Goal: Task Accomplishment & Management: Manage account settings

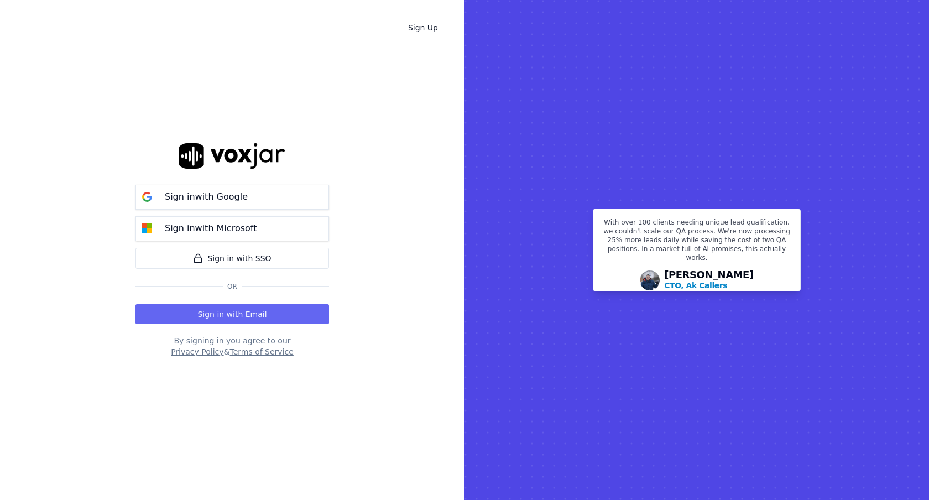
click at [270, 193] on button "Sign in with Google" at bounding box center [233, 197] width 194 height 25
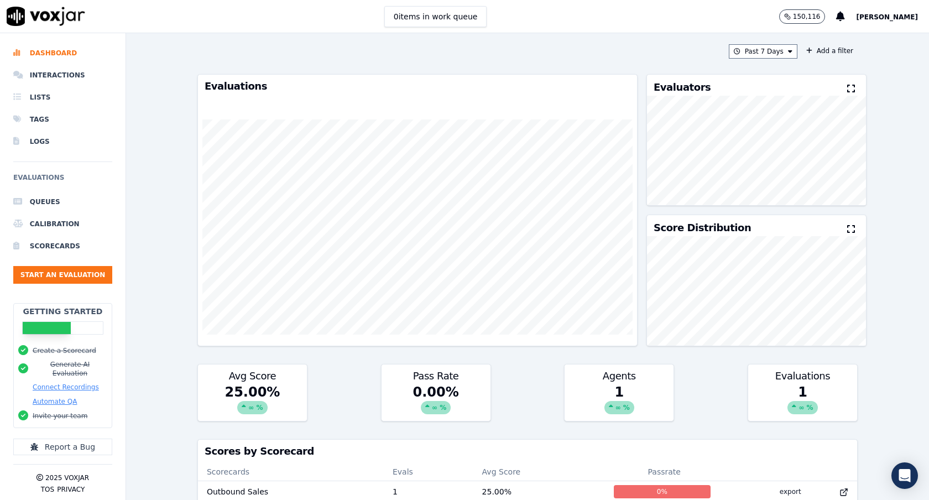
click at [788, 17] on circle "button" at bounding box center [786, 15] width 3 height 3
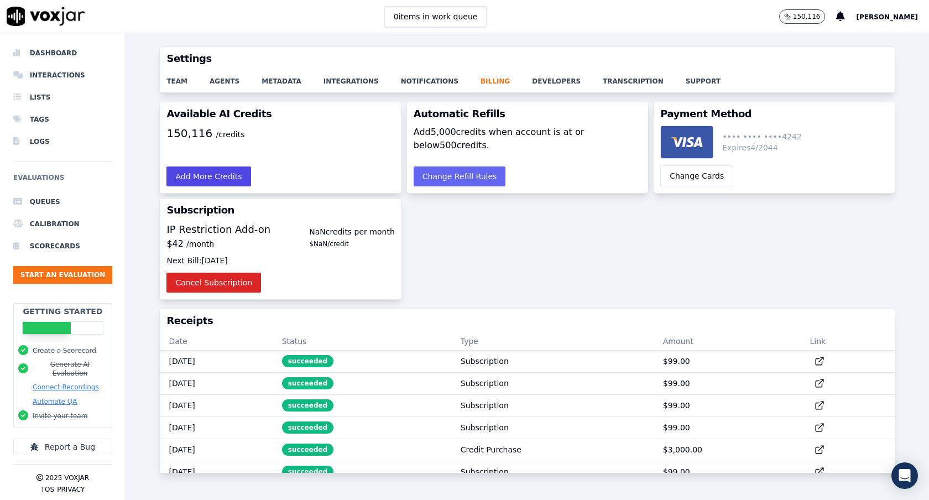
click at [223, 182] on button "Add More Credits" at bounding box center [208, 176] width 84 height 20
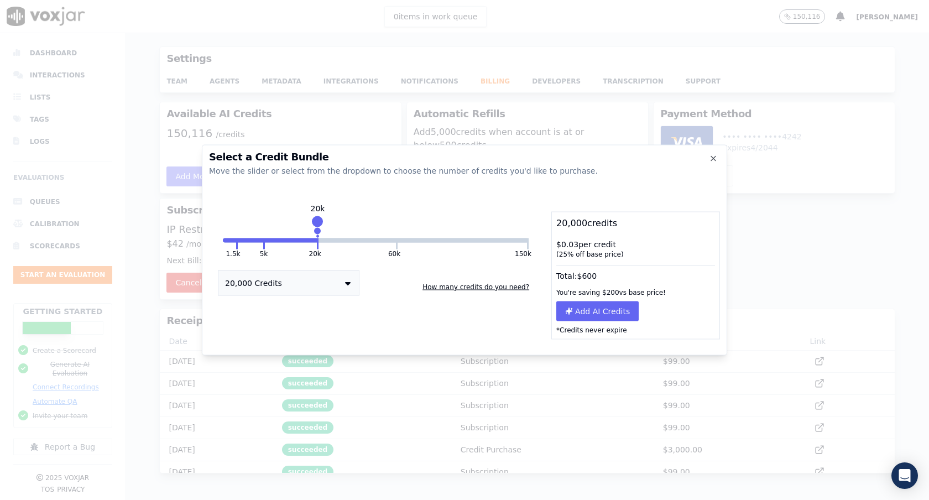
click at [263, 251] on button "5k" at bounding box center [264, 253] width 8 height 9
click at [235, 254] on button "1.5k" at bounding box center [233, 253] width 14 height 9
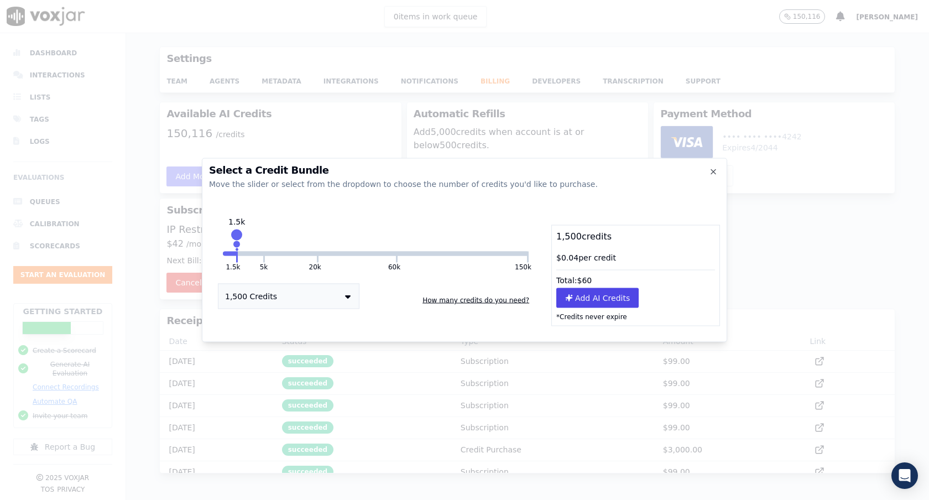
click at [564, 290] on button "Add AI Credits" at bounding box center [597, 298] width 82 height 20
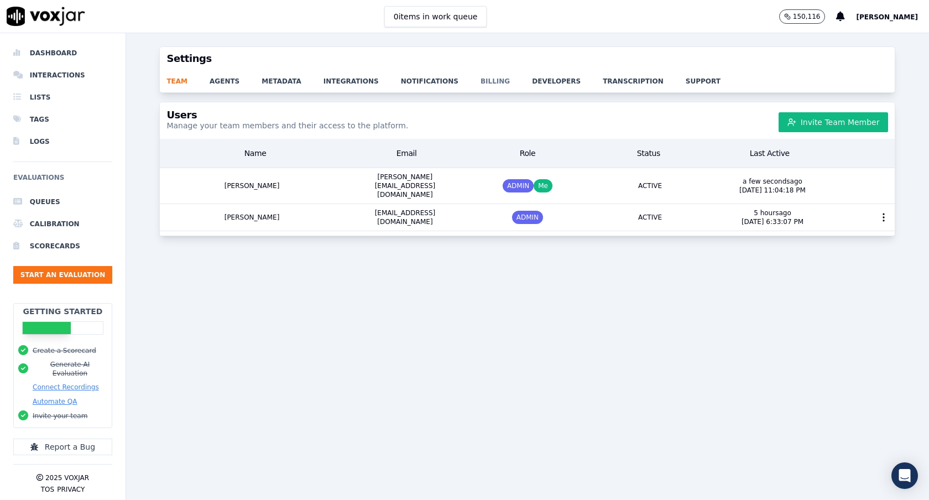
click at [481, 76] on link "billing" at bounding box center [506, 77] width 51 height 15
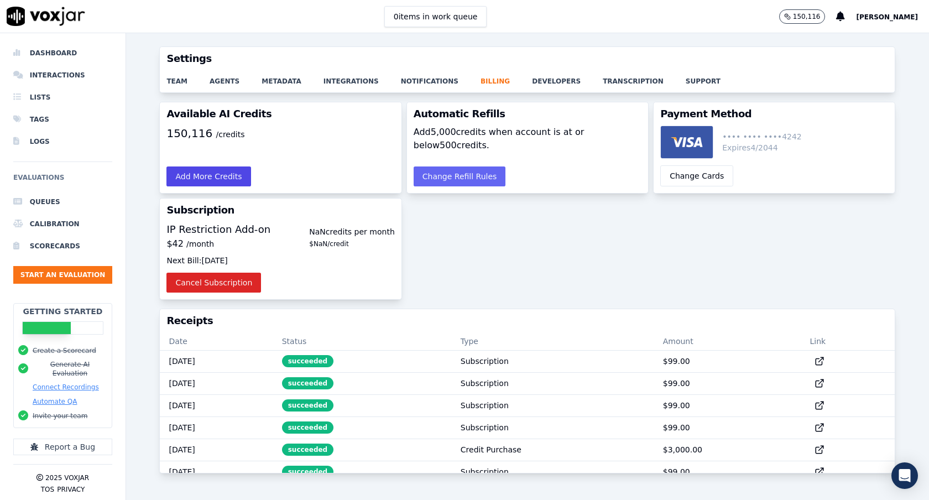
click at [235, 183] on button "Add More Credits" at bounding box center [208, 176] width 84 height 20
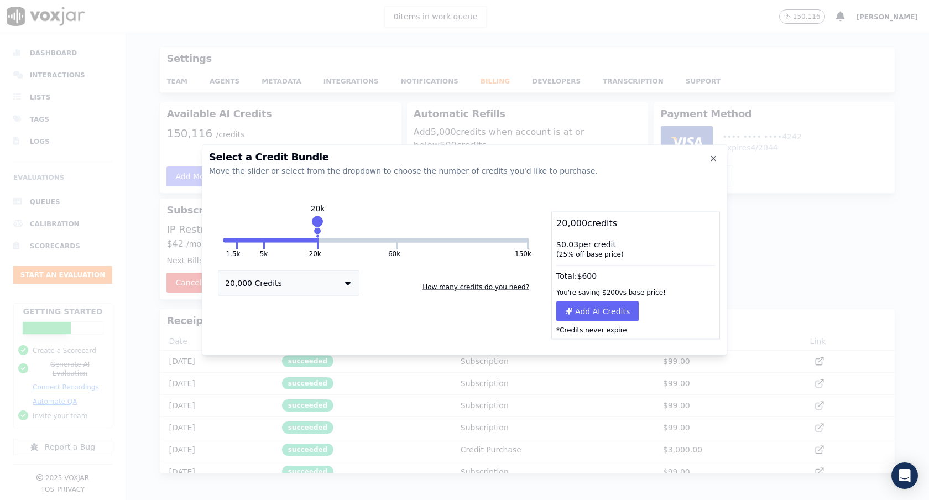
click at [237, 246] on button at bounding box center [237, 243] width 2 height 11
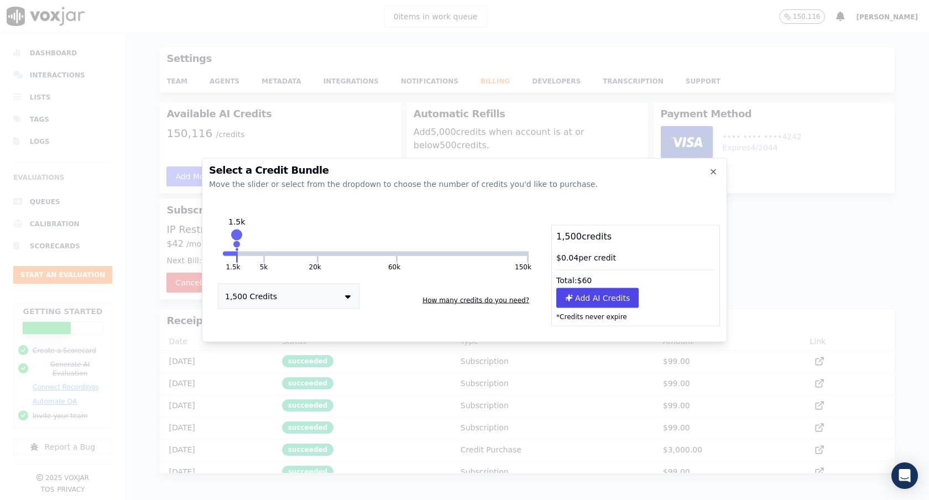
click at [574, 298] on button "Add AI Credits" at bounding box center [597, 298] width 82 height 20
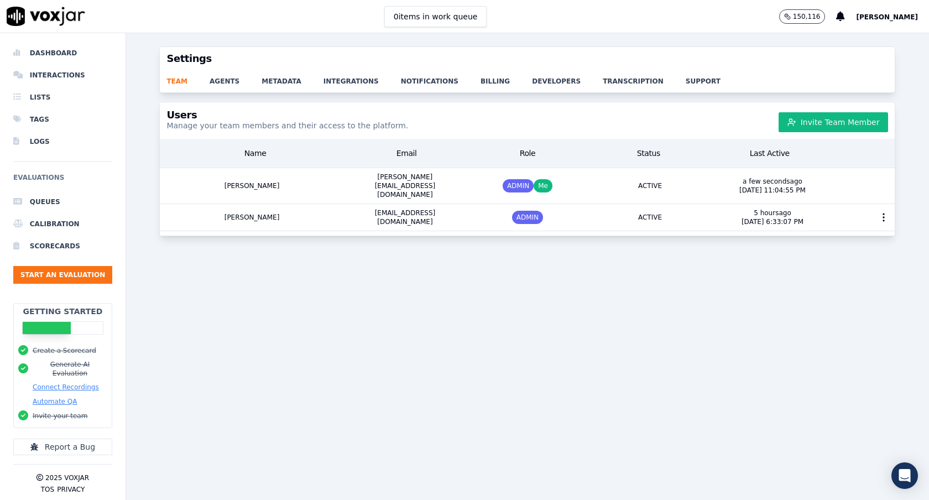
click at [900, 16] on span "[PERSON_NAME]" at bounding box center [887, 17] width 62 height 8
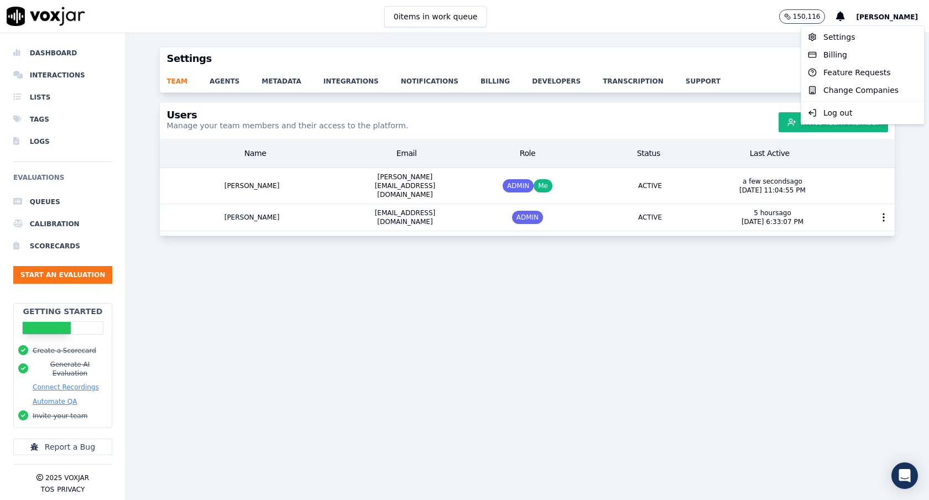
click at [775, 55] on h3 "Settings" at bounding box center [527, 59] width 722 height 10
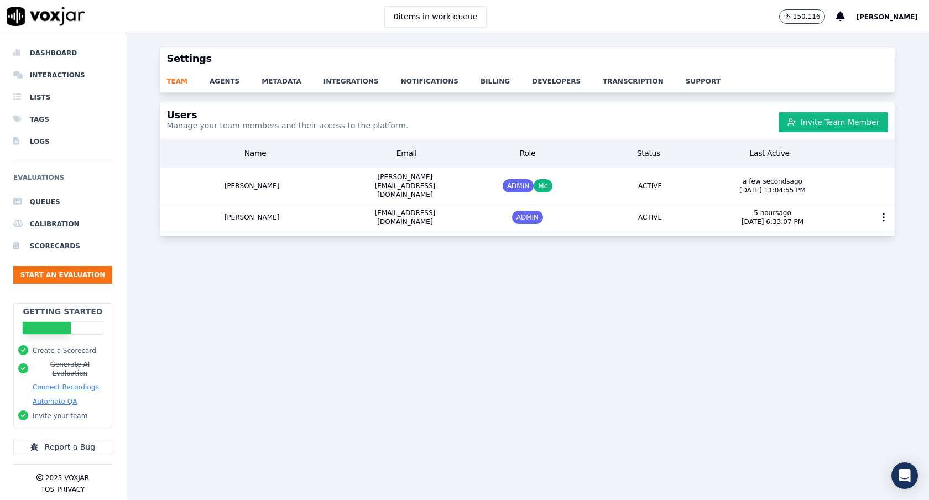
click at [888, 19] on span "[PERSON_NAME]" at bounding box center [887, 17] width 62 height 8
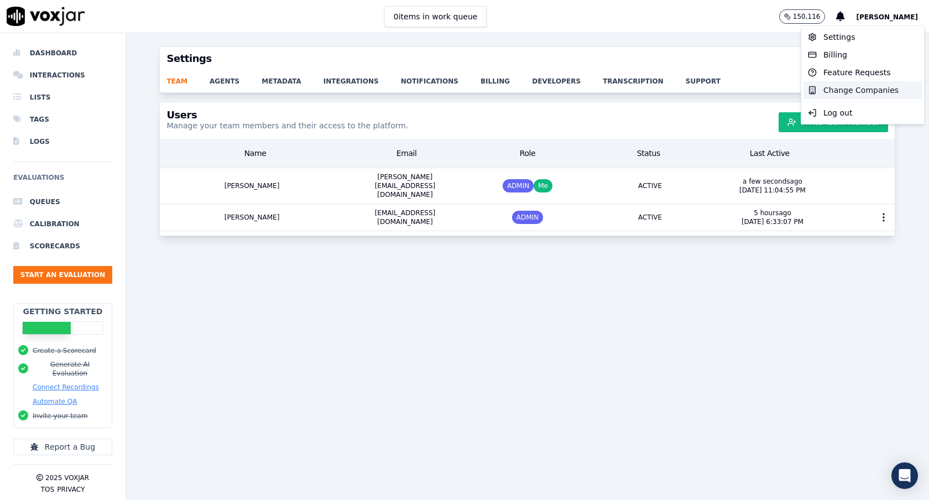
click at [852, 85] on div "Change Companies" at bounding box center [863, 90] width 118 height 18
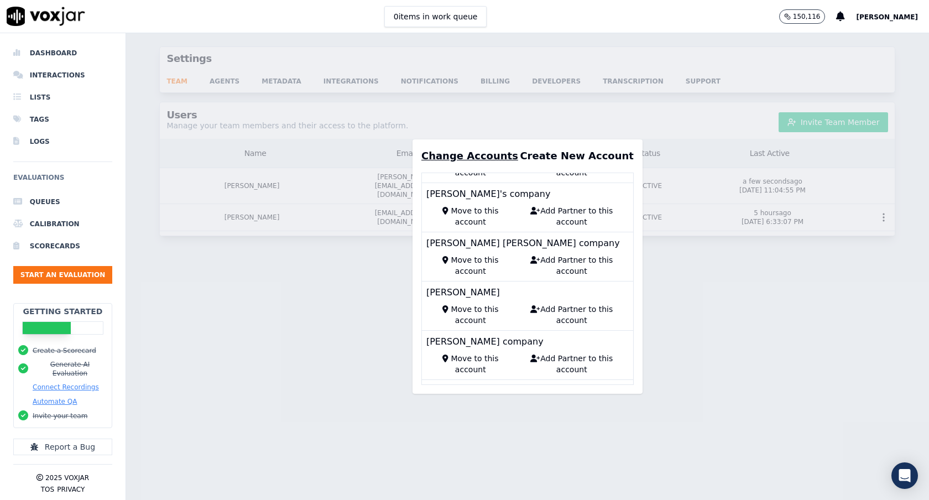
scroll to position [30733, 0]
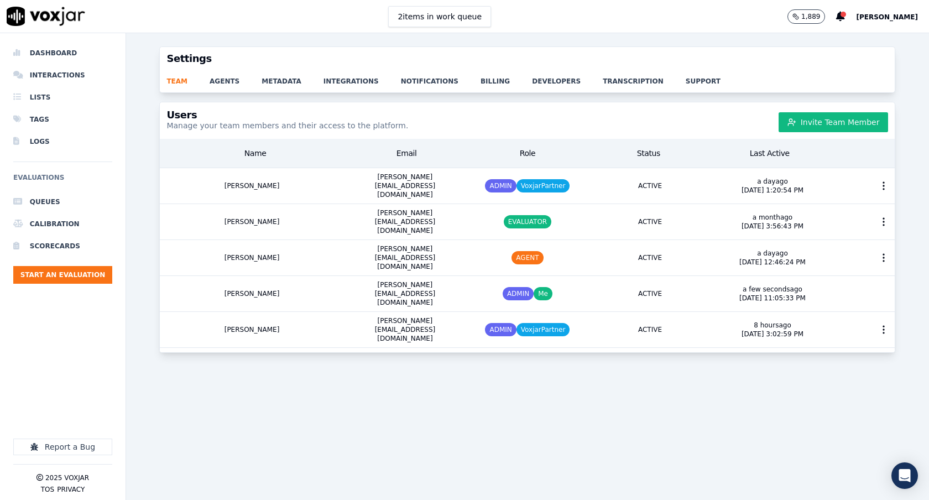
click at [386, 393] on div "Users Manage your team members and their access to the platform. Invite Team Me…" at bounding box center [527, 294] width 803 height 385
click at [824, 21] on button "1,889" at bounding box center [807, 16] width 38 height 14
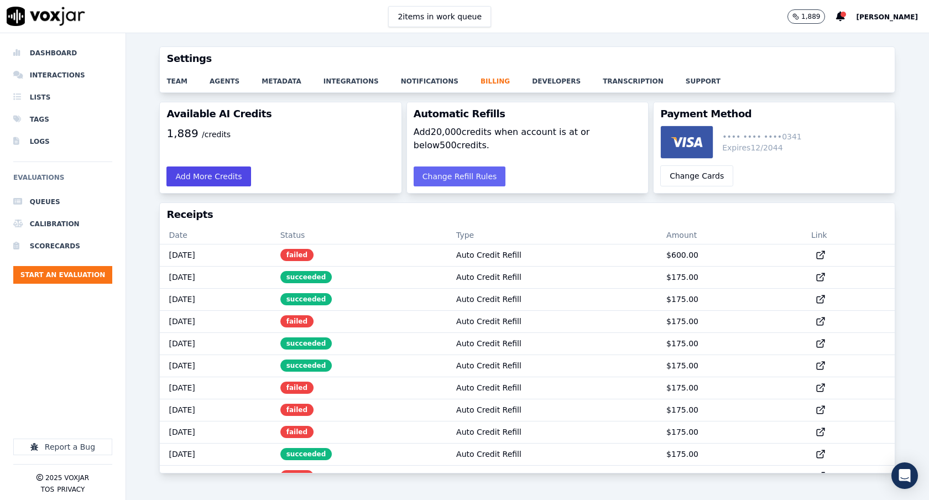
click at [230, 173] on button "Add More Credits" at bounding box center [208, 176] width 84 height 20
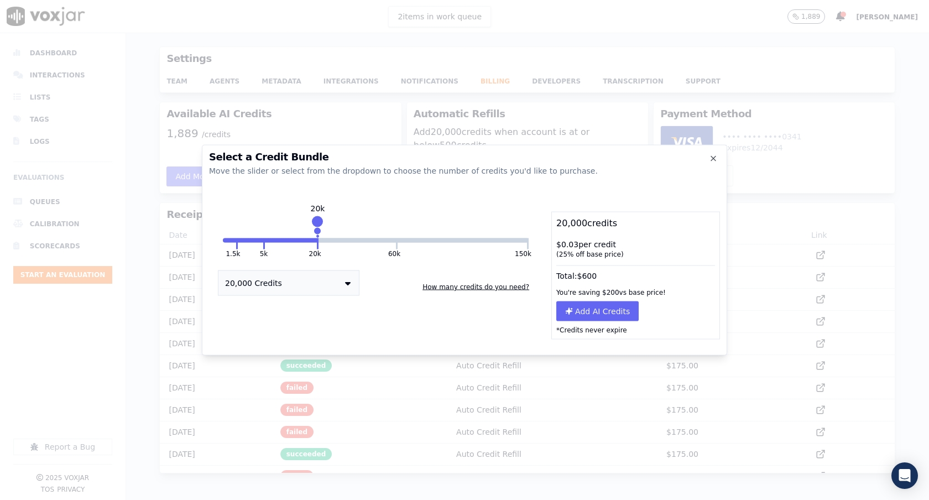
click at [233, 251] on button "1.5k" at bounding box center [233, 253] width 14 height 9
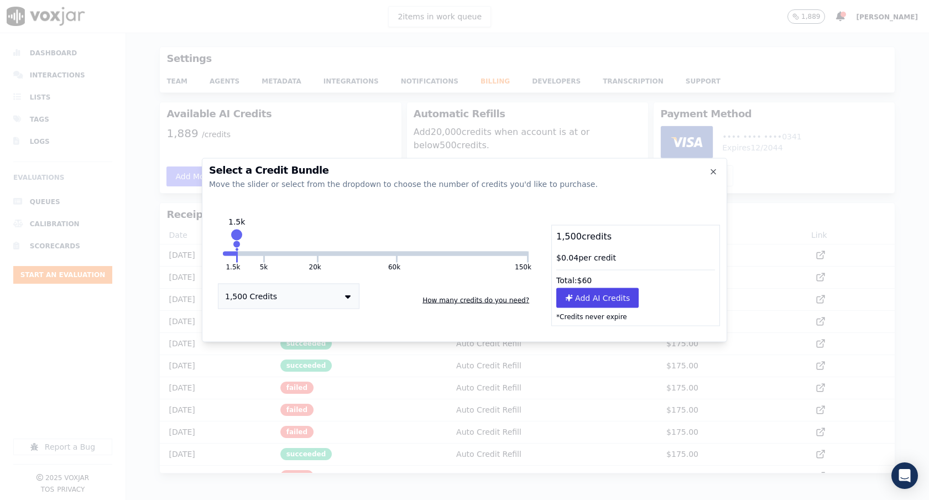
click at [573, 293] on button "Add AI Credits" at bounding box center [597, 298] width 82 height 20
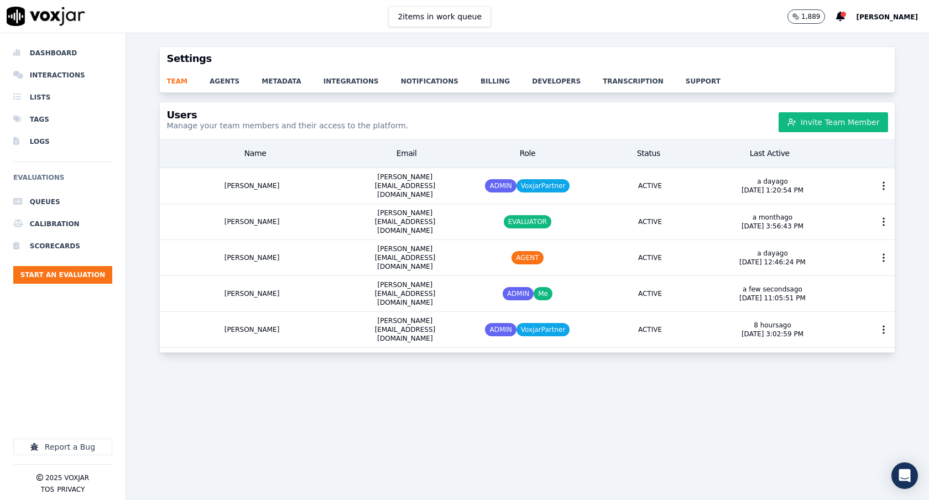
click at [260, 392] on div "Users Manage your team members and their access to the platform. Invite Team Me…" at bounding box center [527, 294] width 803 height 385
click at [909, 20] on span "[PERSON_NAME]" at bounding box center [887, 17] width 62 height 8
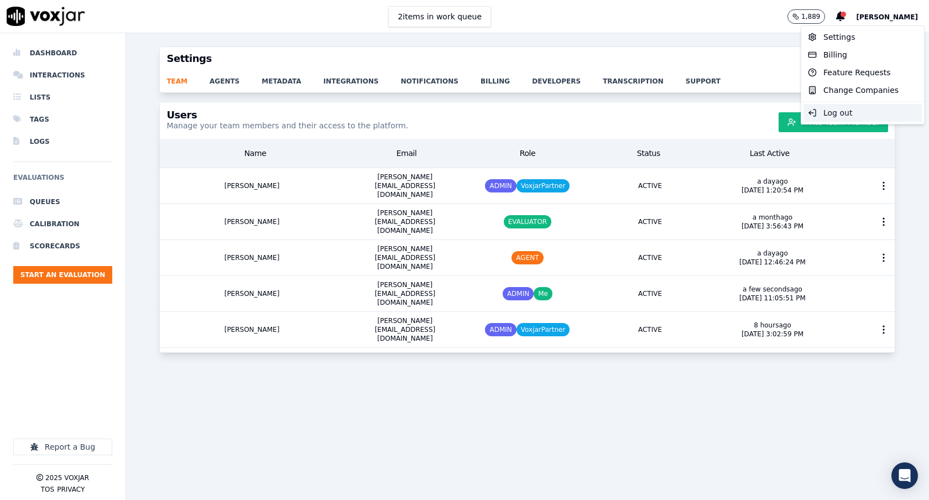
click at [848, 107] on div "Log out" at bounding box center [863, 113] width 118 height 18
